Goal: Find specific page/section: Find specific page/section

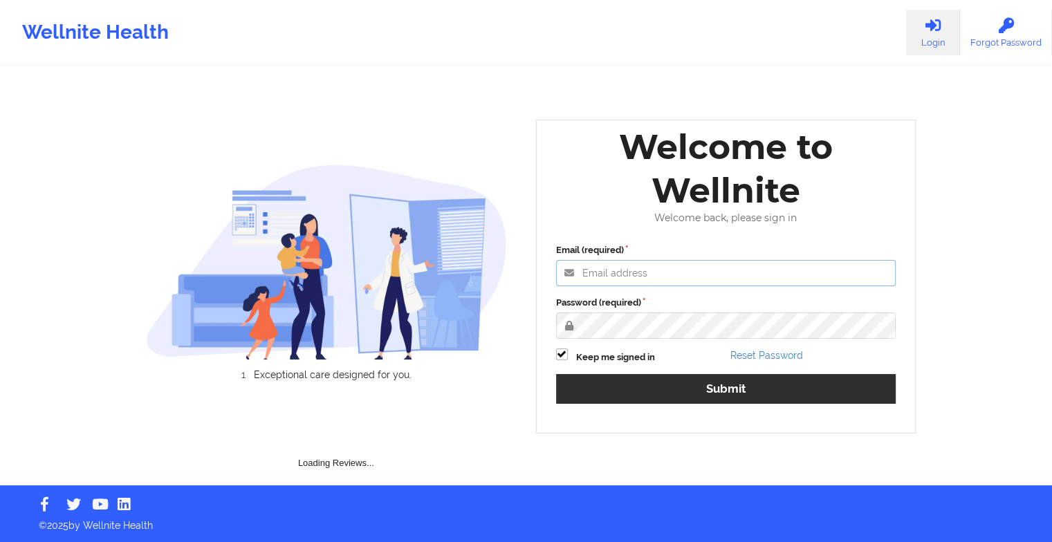
type input "[EMAIL_ADDRESS][DOMAIN_NAME]"
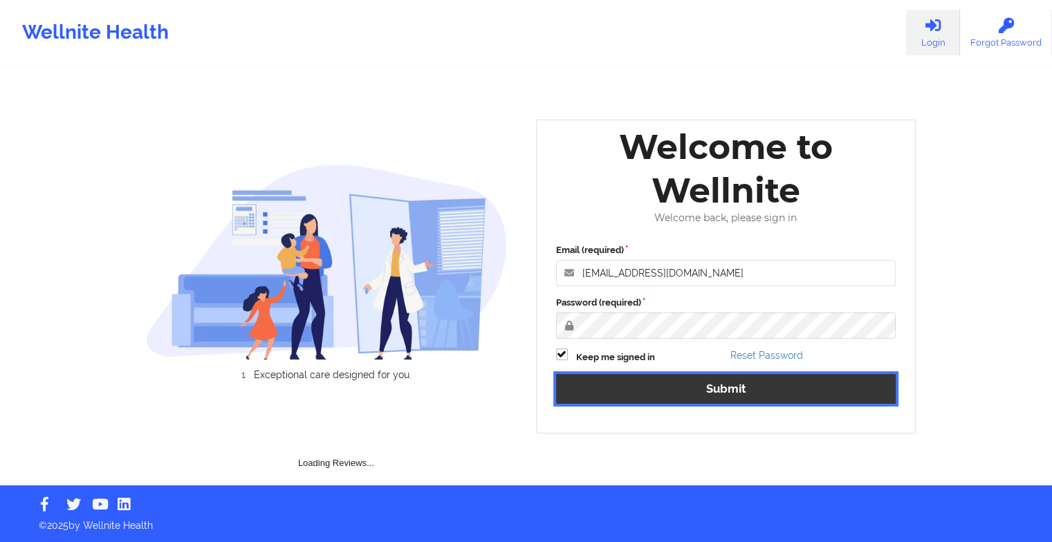
click at [612, 400] on button "Submit" at bounding box center [726, 389] width 340 height 30
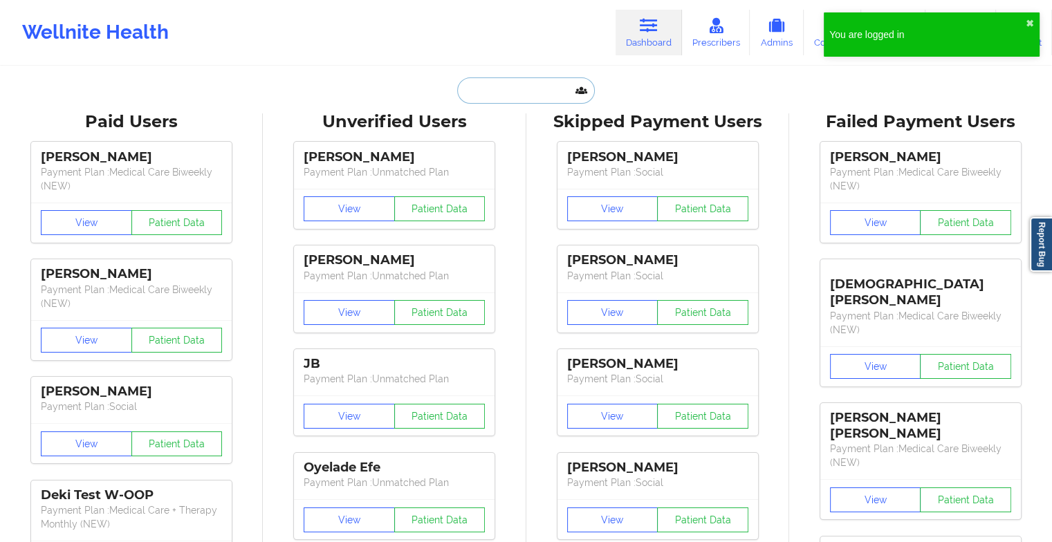
click at [517, 101] on input "text" at bounding box center [525, 90] width 137 height 26
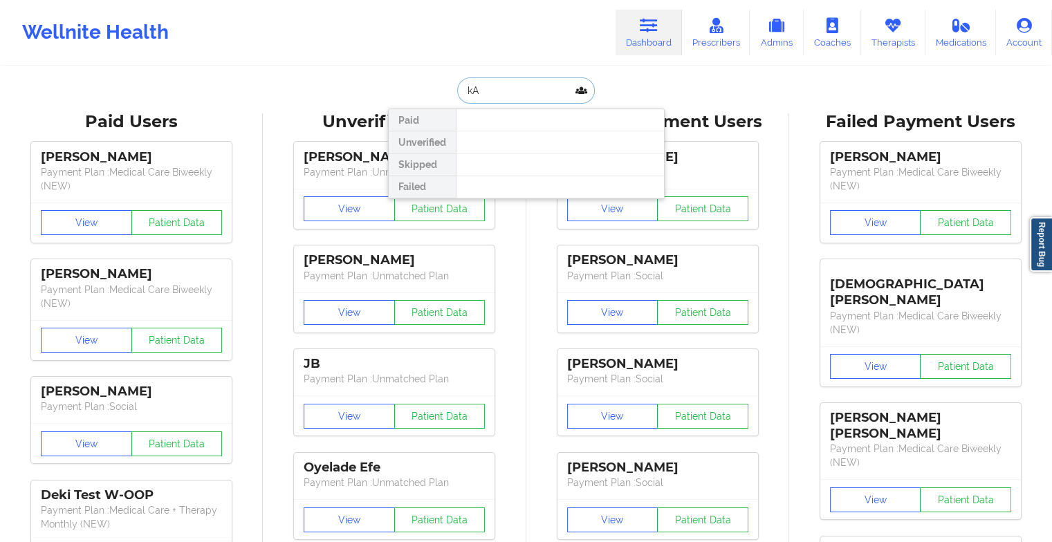
type input "k"
type input "[PERSON_NAME]"
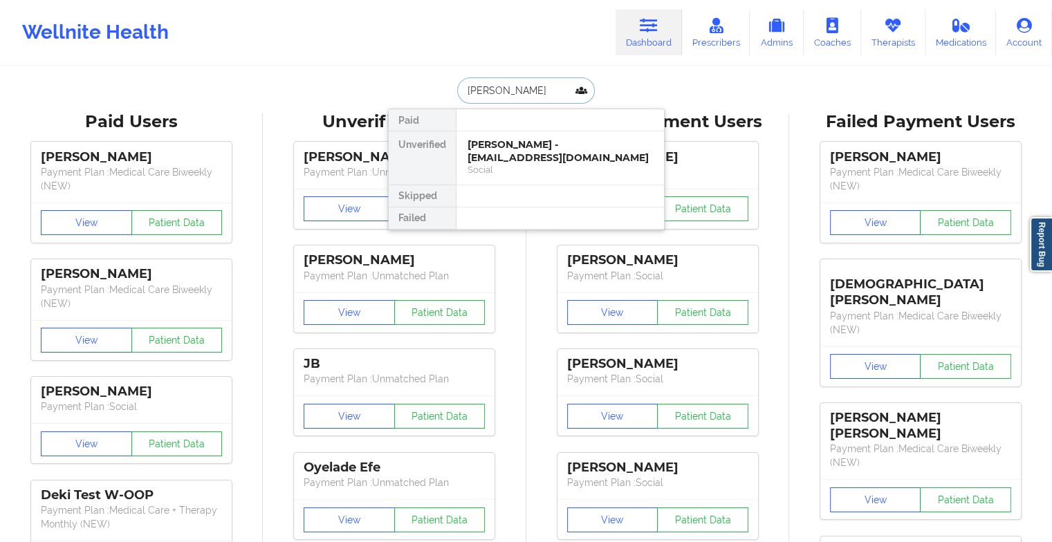
click at [546, 162] on div "[PERSON_NAME] - [EMAIL_ADDRESS][DOMAIN_NAME]" at bounding box center [559, 151] width 185 height 26
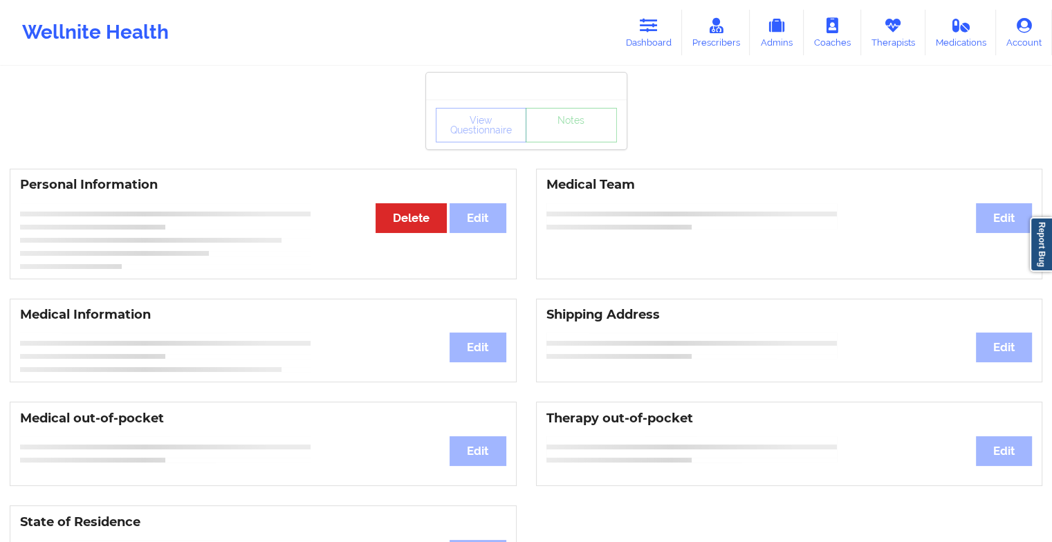
click at [582, 136] on div "View Questionnaire Notes" at bounding box center [526, 125] width 181 height 35
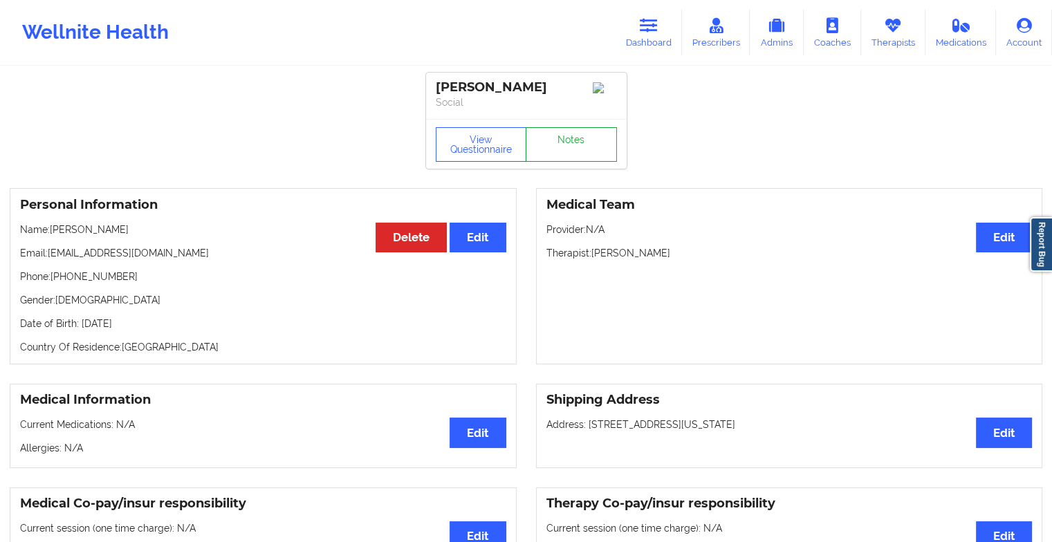
click at [582, 136] on link "Notes" at bounding box center [571, 144] width 91 height 35
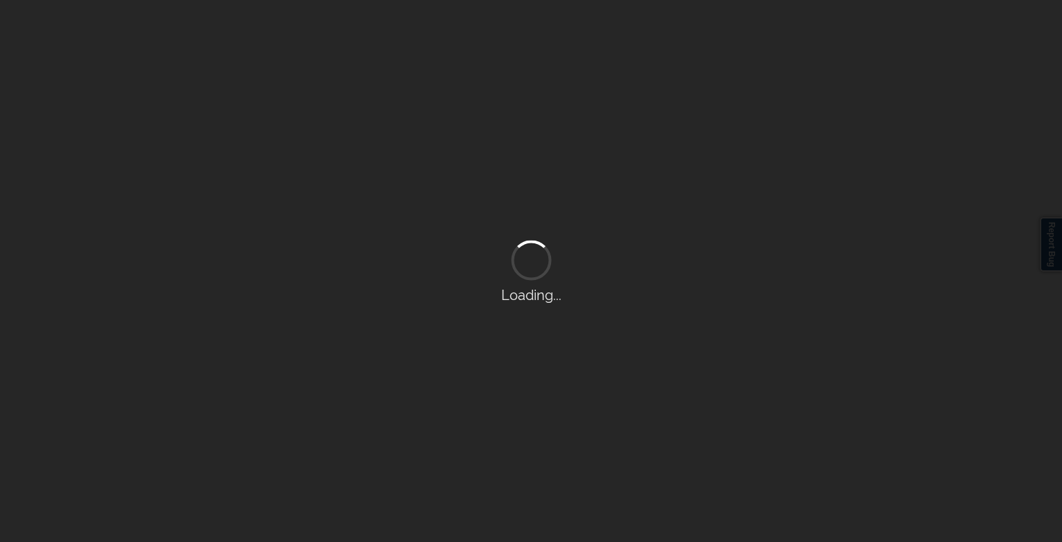
click at [582, 136] on div "Loading..." at bounding box center [531, 271] width 1062 height 542
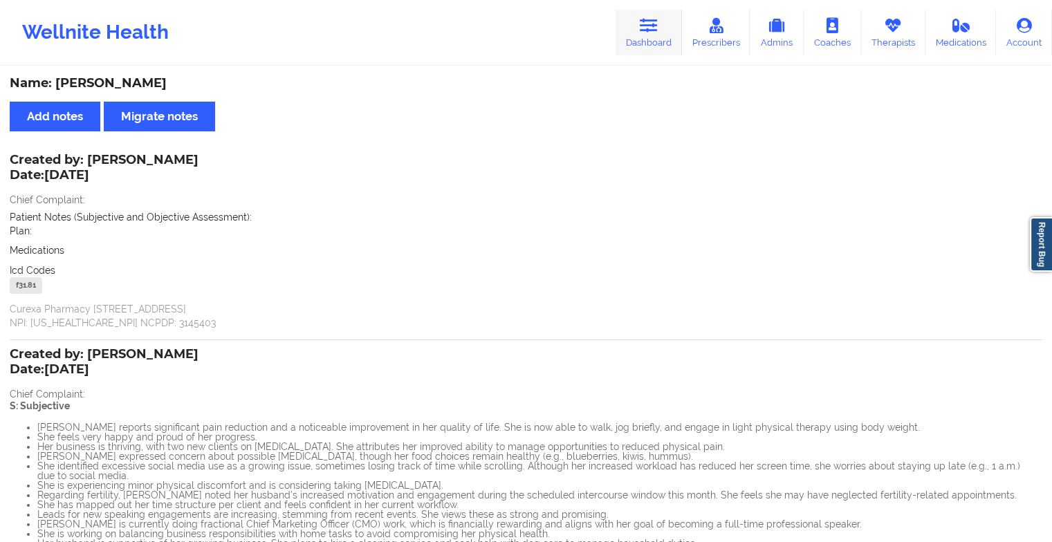
click at [642, 35] on link "Dashboard" at bounding box center [648, 33] width 66 height 46
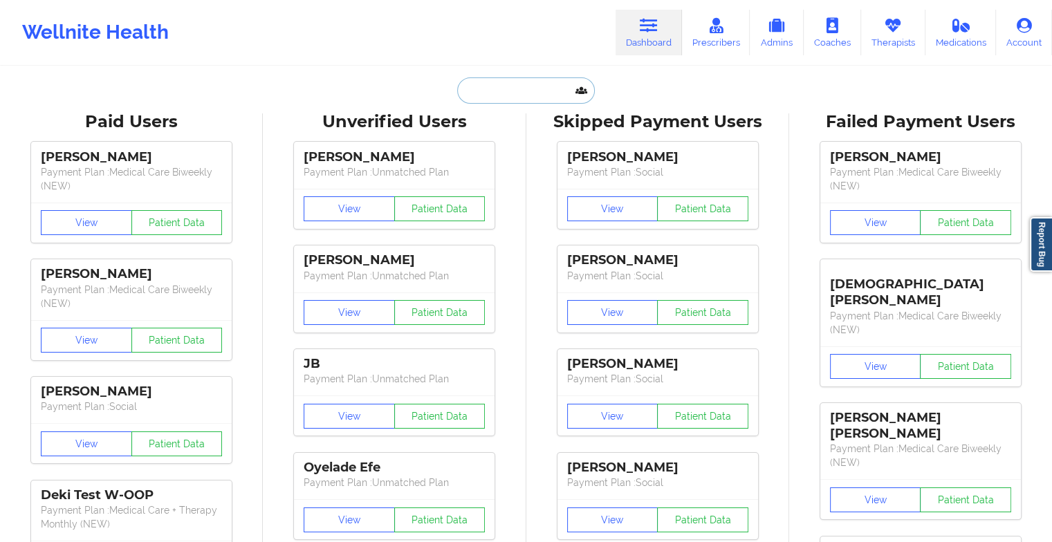
click at [520, 88] on input "text" at bounding box center [525, 90] width 137 height 26
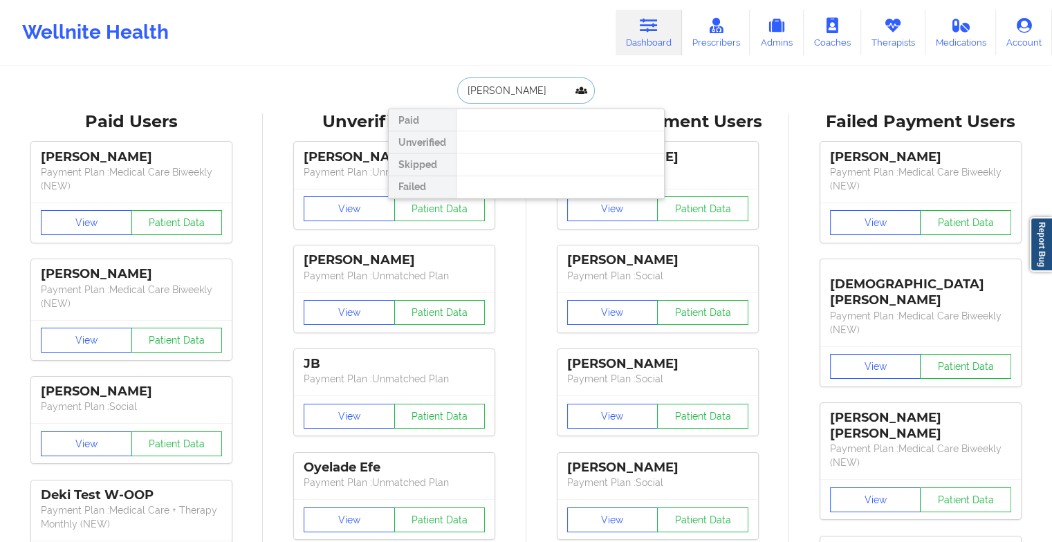
type input "[PERSON_NAME]"
